Goal: Book appointment/travel/reservation

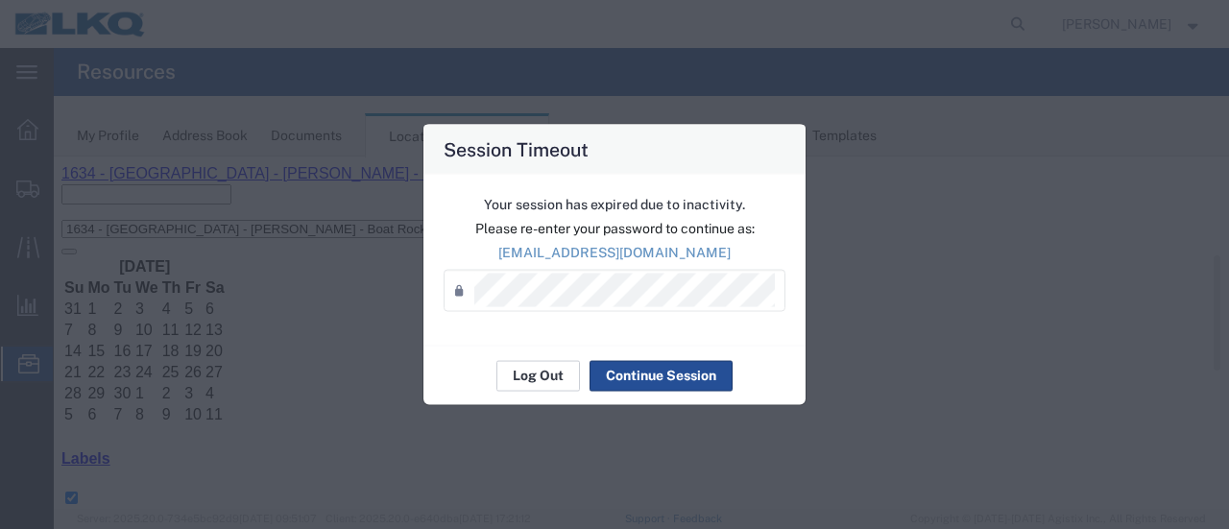
scroll to position [96, 0]
click at [551, 377] on button "Log Out" at bounding box center [539, 375] width 84 height 31
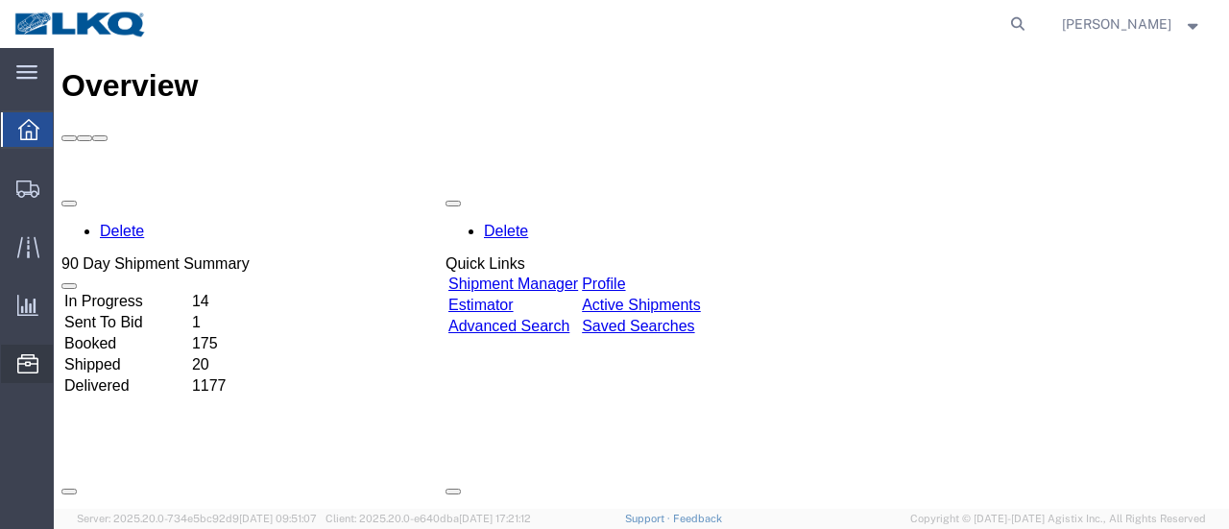
click at [0, 0] on span "Location Appointment" at bounding box center [0, 0] width 0 height 0
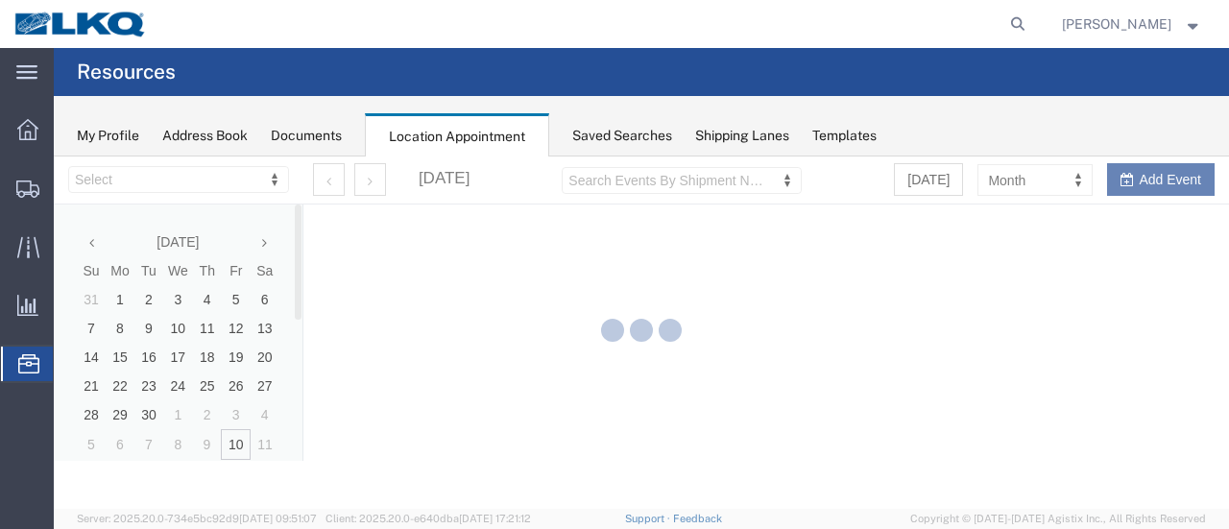
select select "28712"
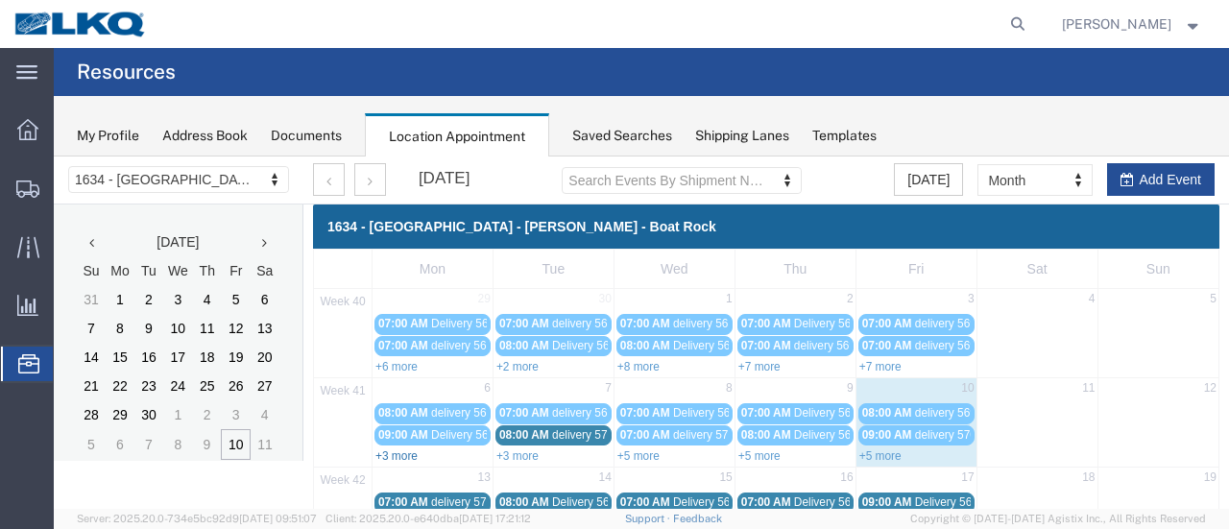
click at [403, 450] on link "+3 more" at bounding box center [397, 456] width 42 height 13
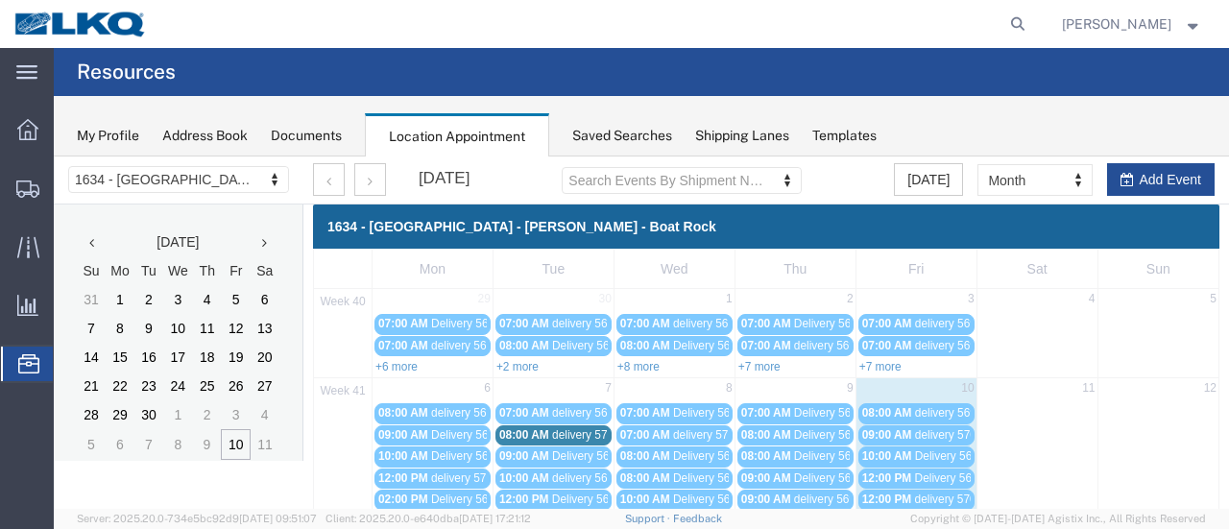
scroll to position [192, 0]
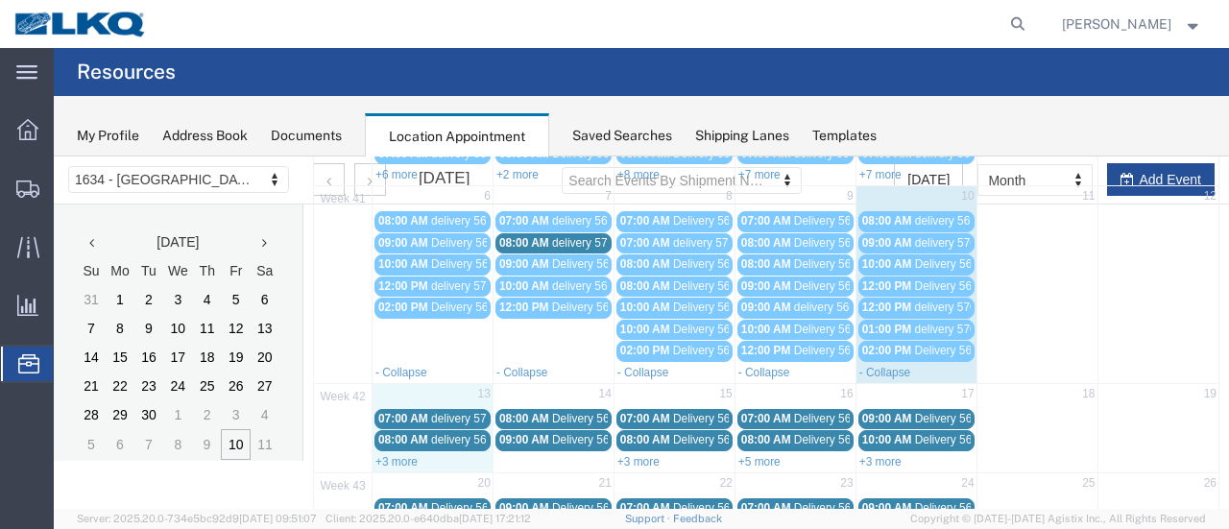
click at [407, 451] on div "+3 more" at bounding box center [433, 460] width 120 height 19
select select "1"
select select
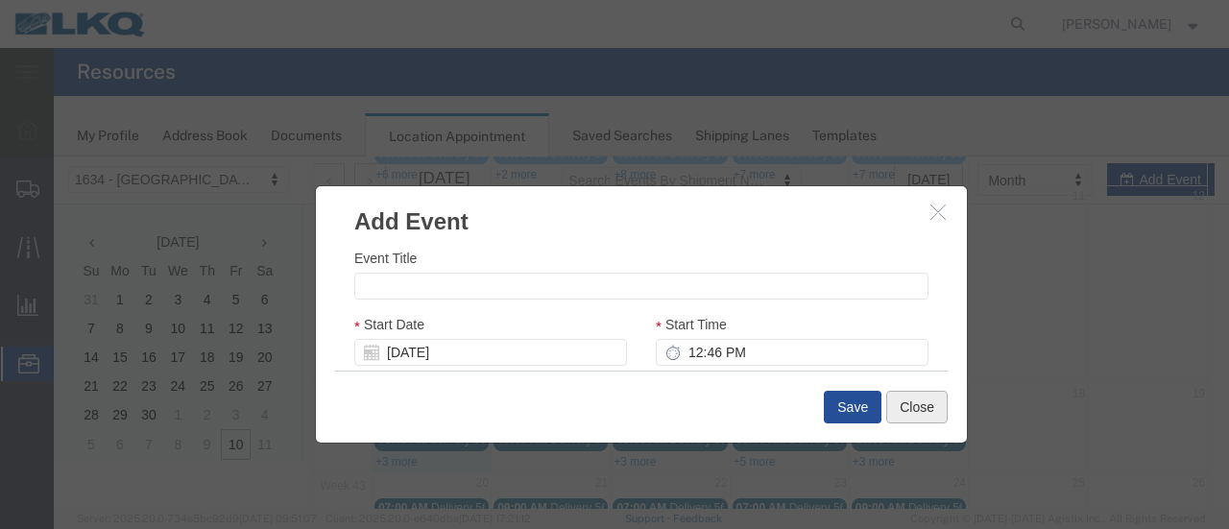
click at [909, 413] on button "Close" at bounding box center [917, 407] width 61 height 33
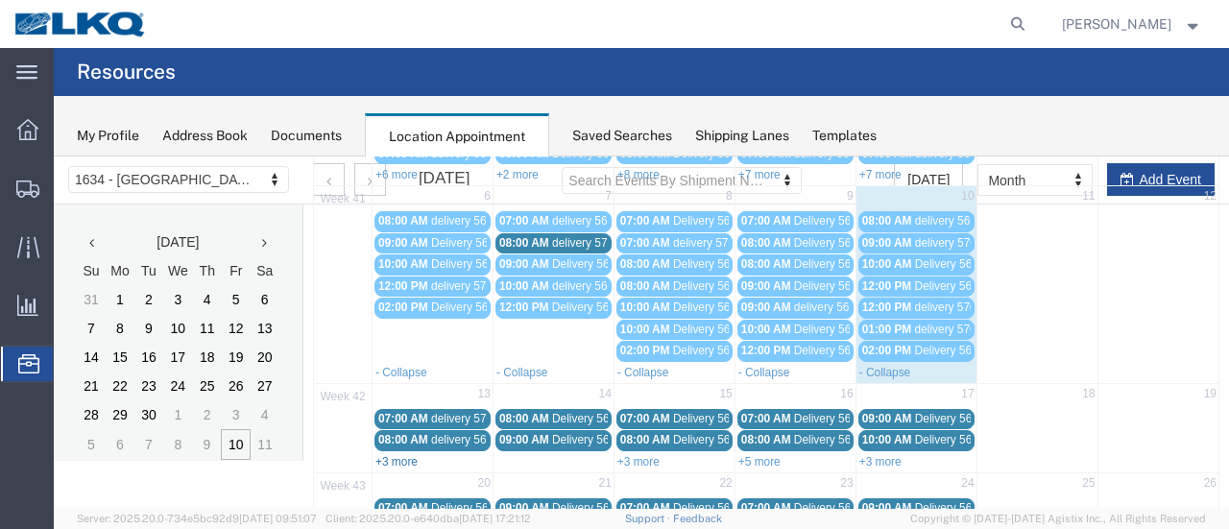
click at [408, 456] on link "+3 more" at bounding box center [397, 461] width 42 height 13
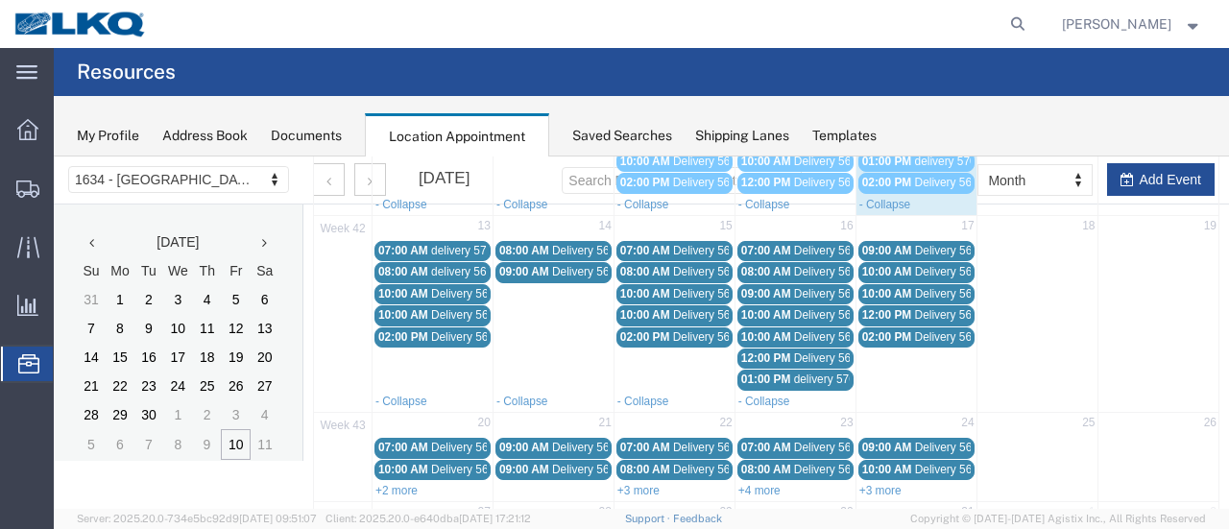
scroll to position [384, 0]
